Goal: Information Seeking & Learning: Check status

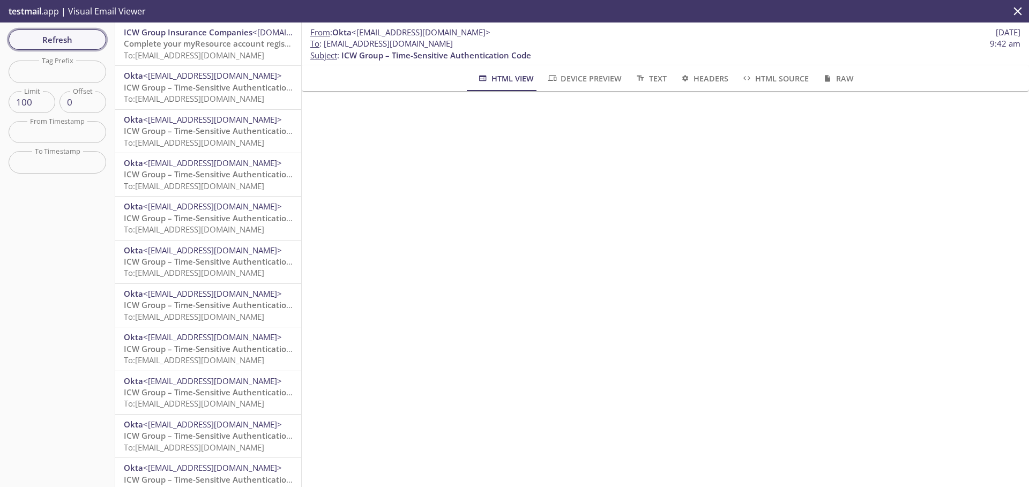
click at [70, 40] on span "Refresh" at bounding box center [57, 40] width 80 height 14
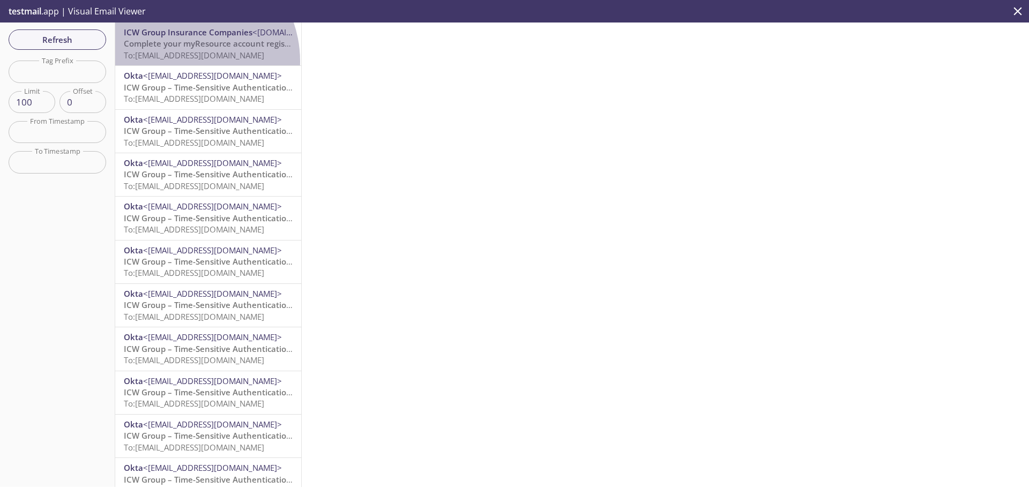
click at [182, 61] on p "Complete your myResource account registration To: [EMAIL_ADDRESS][DOMAIN_NAME]" at bounding box center [208, 49] width 169 height 23
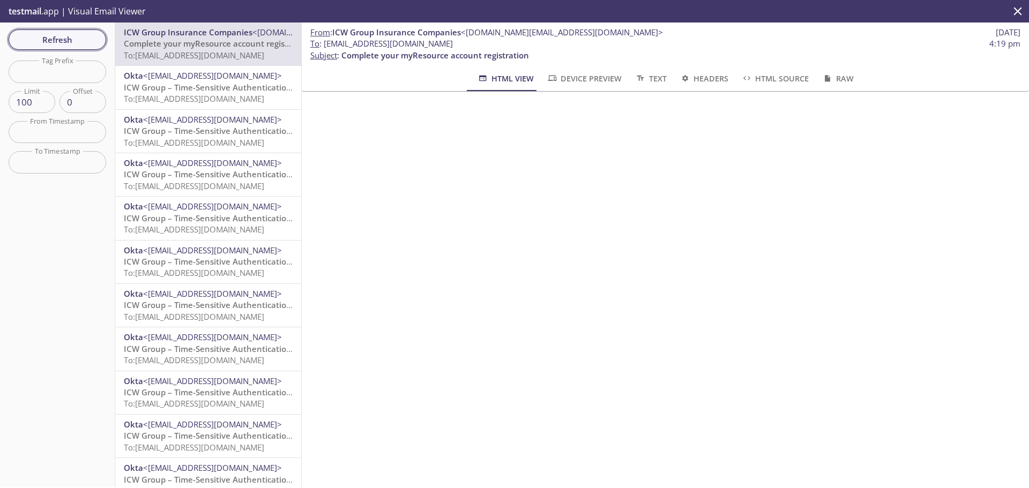
click at [57, 33] on span "Refresh" at bounding box center [57, 40] width 80 height 14
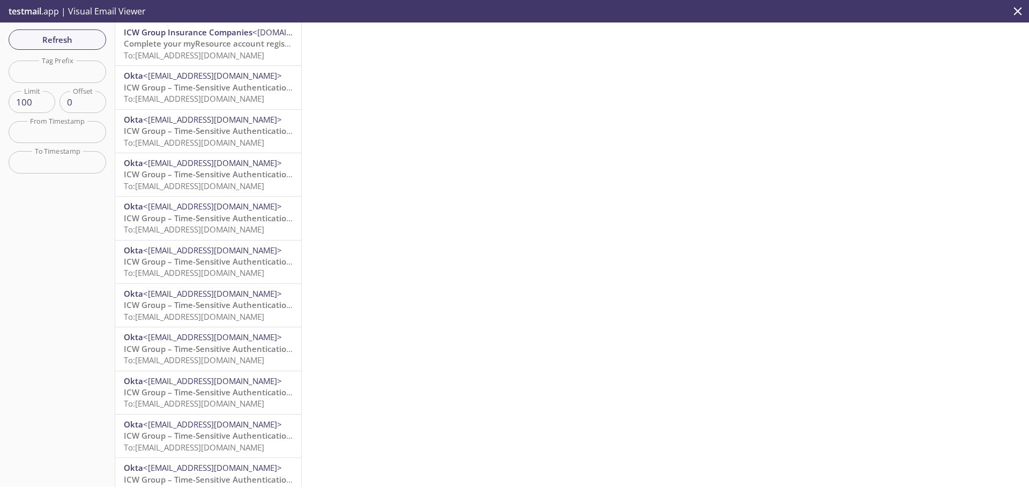
click at [240, 43] on span "Complete your myResource account registration" at bounding box center [218, 43] width 188 height 11
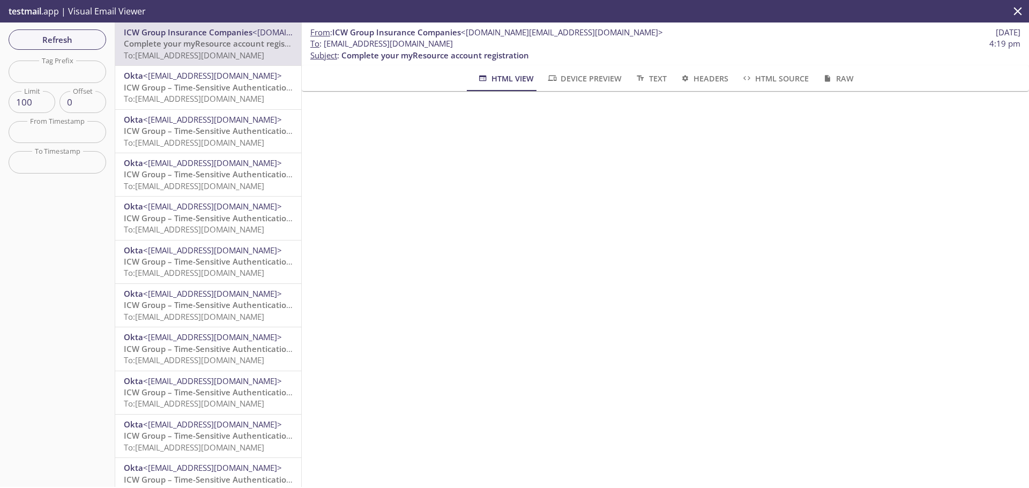
click at [602, 79] on span "Device Preview" at bounding box center [584, 78] width 75 height 13
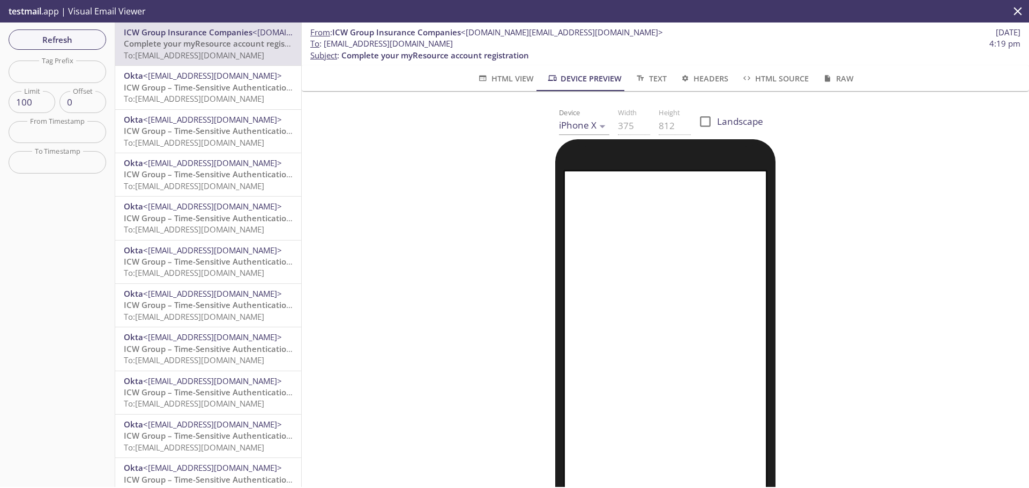
drag, startPoint x: 326, startPoint y: 42, endPoint x: 486, endPoint y: 45, distance: 160.3
click at [453, 45] on span "To : [EMAIL_ADDRESS][DOMAIN_NAME]" at bounding box center [381, 43] width 143 height 11
copy span "[EMAIL_ADDRESS][DOMAIN_NAME]"
click at [51, 36] on span "Refresh" at bounding box center [57, 40] width 80 height 14
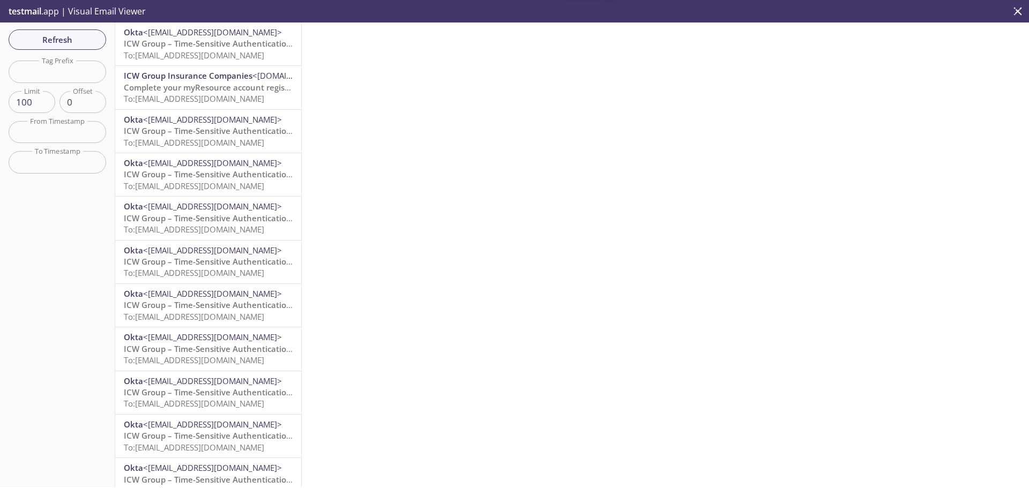
click at [209, 48] on span "ICW Group – Time-Sensitive Authentication Code" at bounding box center [219, 43] width 190 height 11
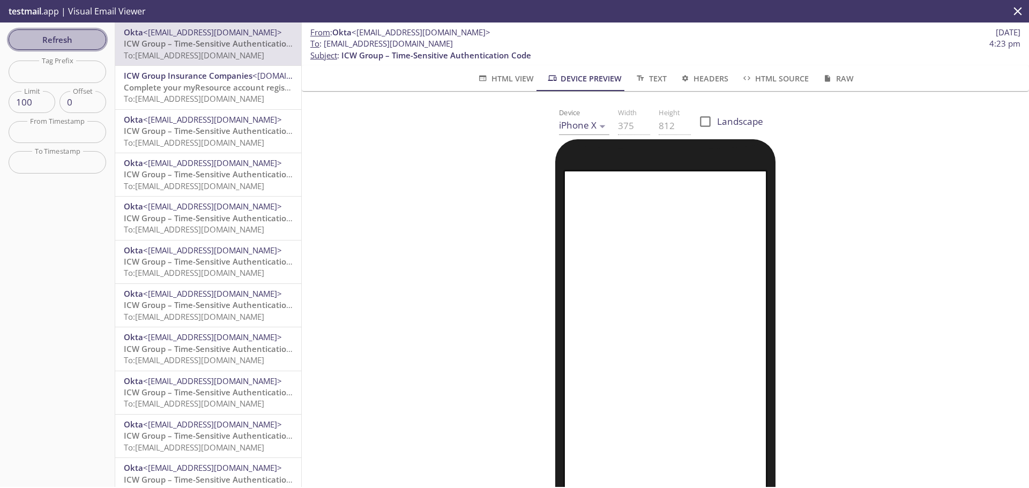
click at [56, 37] on span "Refresh" at bounding box center [57, 40] width 80 height 14
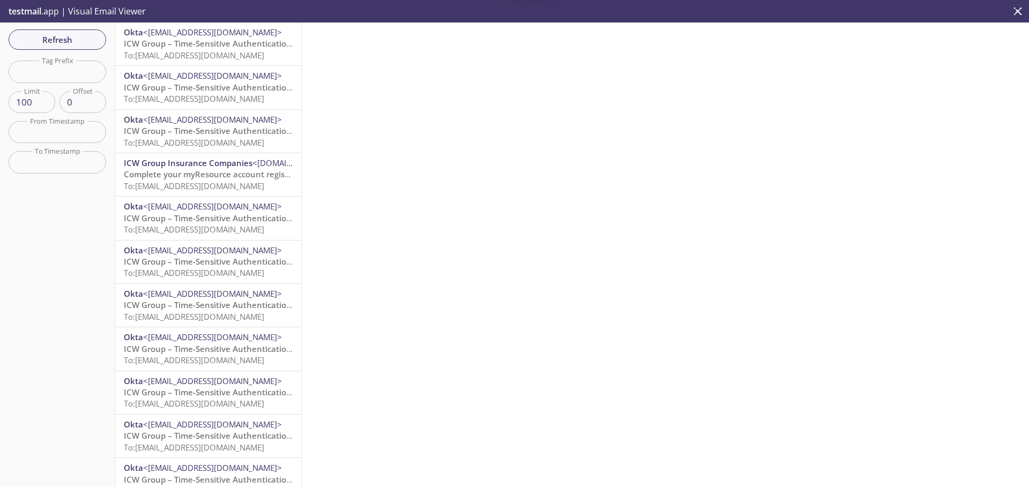
click at [215, 50] on span "To: [EMAIL_ADDRESS][DOMAIN_NAME]" at bounding box center [194, 55] width 140 height 11
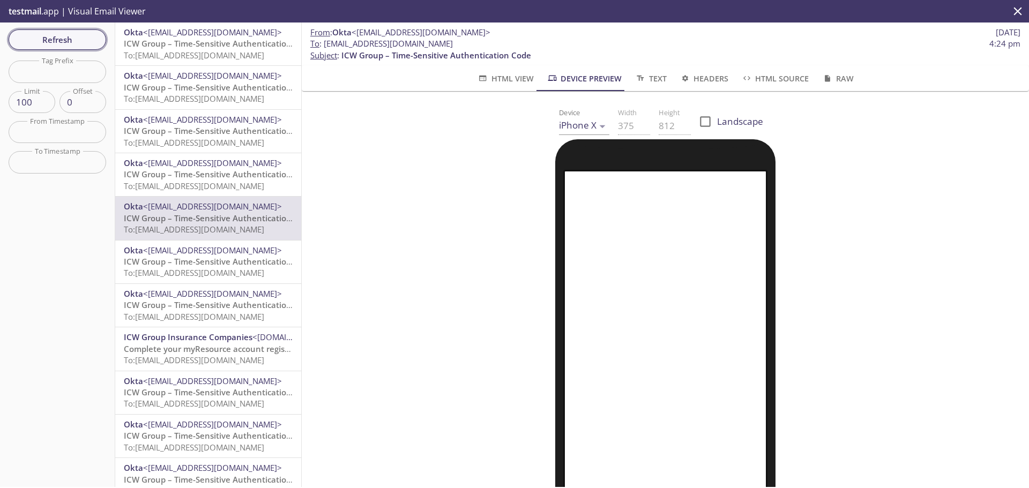
click at [72, 35] on span "Refresh" at bounding box center [57, 40] width 80 height 14
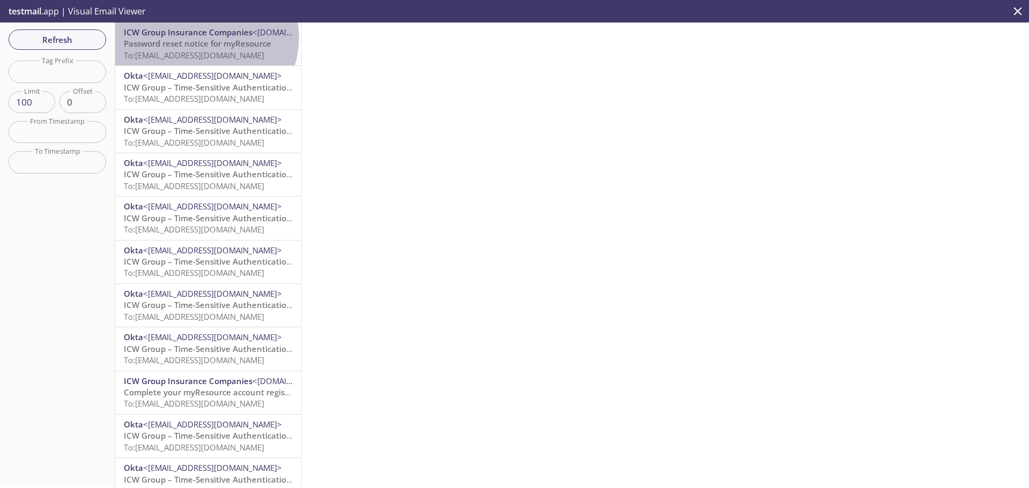
click at [205, 38] on span "ICW Group Insurance Companies <[DOMAIN_NAME][EMAIL_ADDRESS][DOMAIN_NAME]>" at bounding box center [208, 32] width 169 height 11
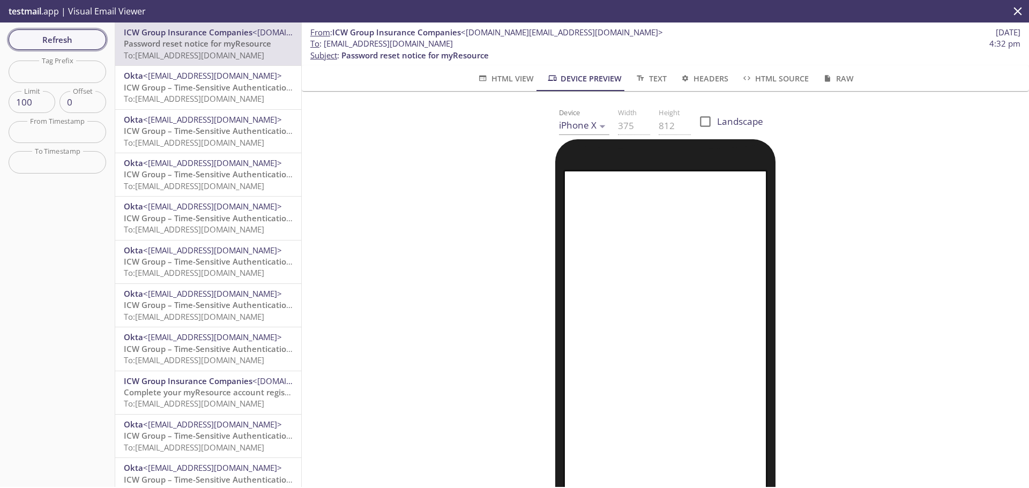
click at [73, 40] on span "Refresh" at bounding box center [57, 40] width 80 height 14
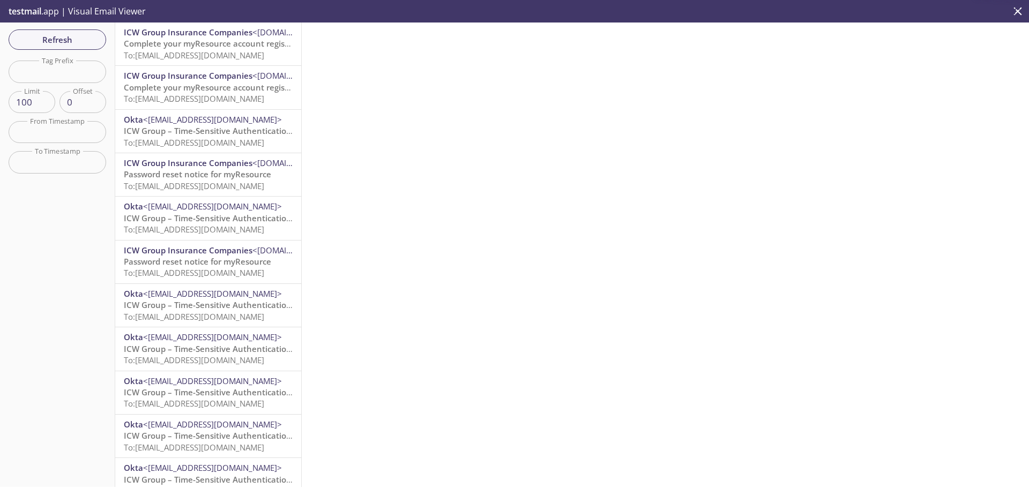
click at [200, 33] on span "ICW Group Insurance Companies" at bounding box center [188, 32] width 129 height 11
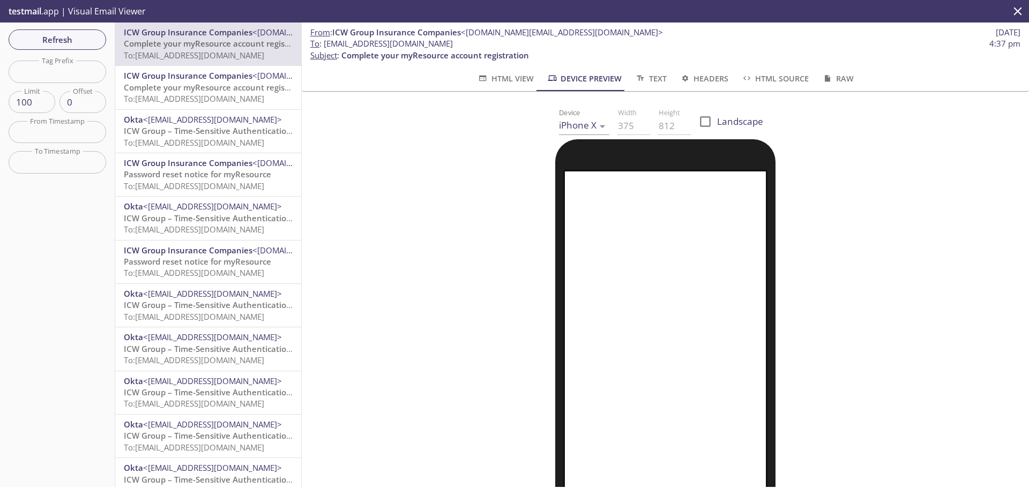
click at [448, 279] on div at bounding box center [666, 389] width 702 height 500
drag, startPoint x: 448, startPoint y: 279, endPoint x: 395, endPoint y: 205, distance: 90.7
click at [395, 205] on div at bounding box center [666, 389] width 702 height 500
